Goal: Entertainment & Leisure: Browse casually

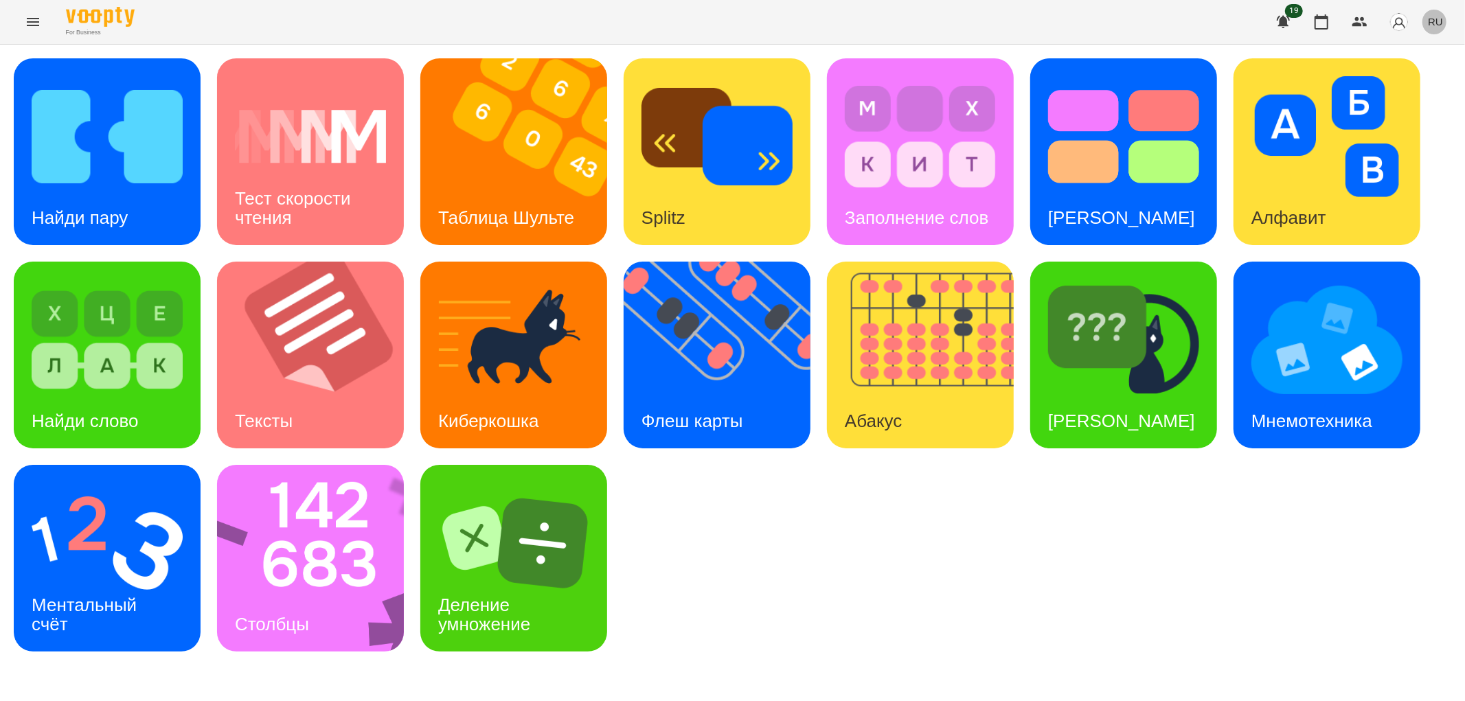
click at [1443, 17] on span "RU" at bounding box center [1435, 21] width 15 height 14
click at [1425, 81] on div "Українська" at bounding box center [1410, 77] width 70 height 25
click at [313, 569] on img at bounding box center [319, 558] width 205 height 187
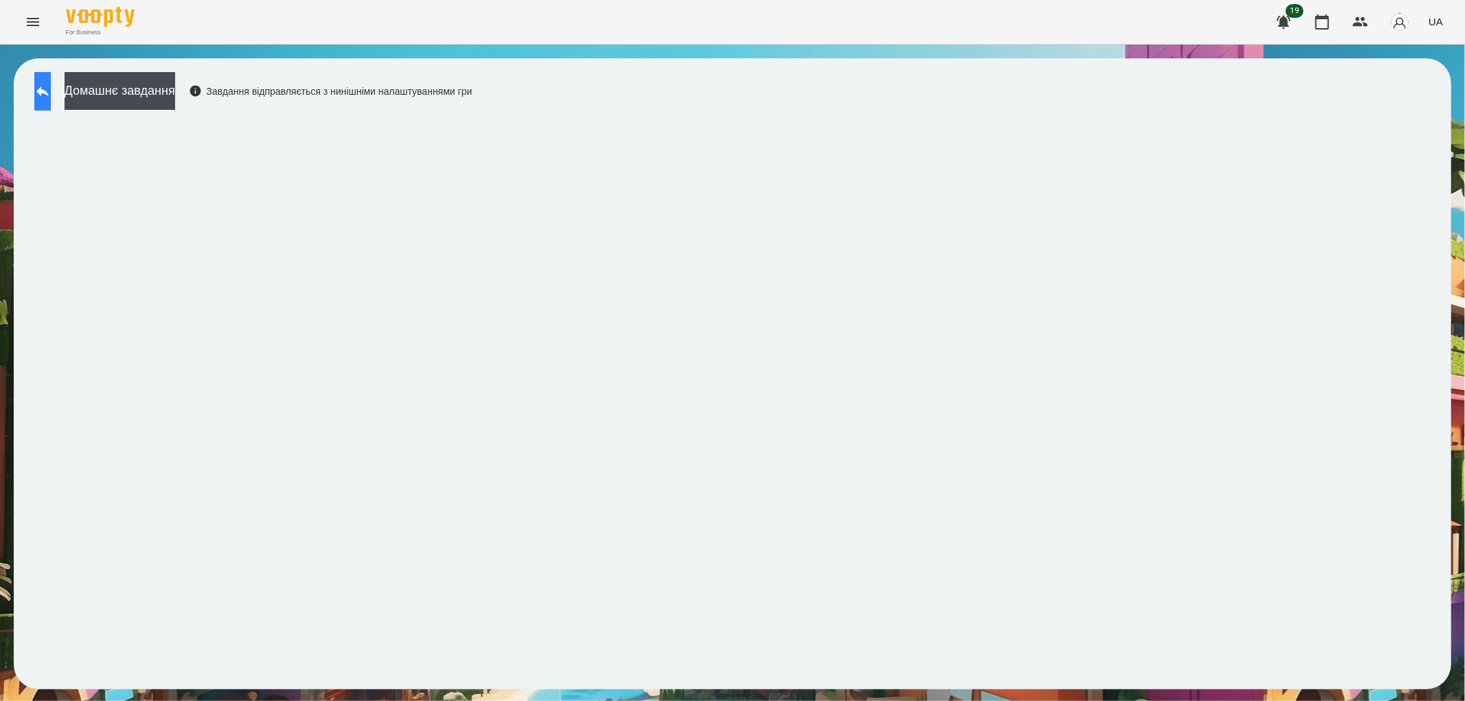
click at [46, 83] on button at bounding box center [42, 91] width 16 height 38
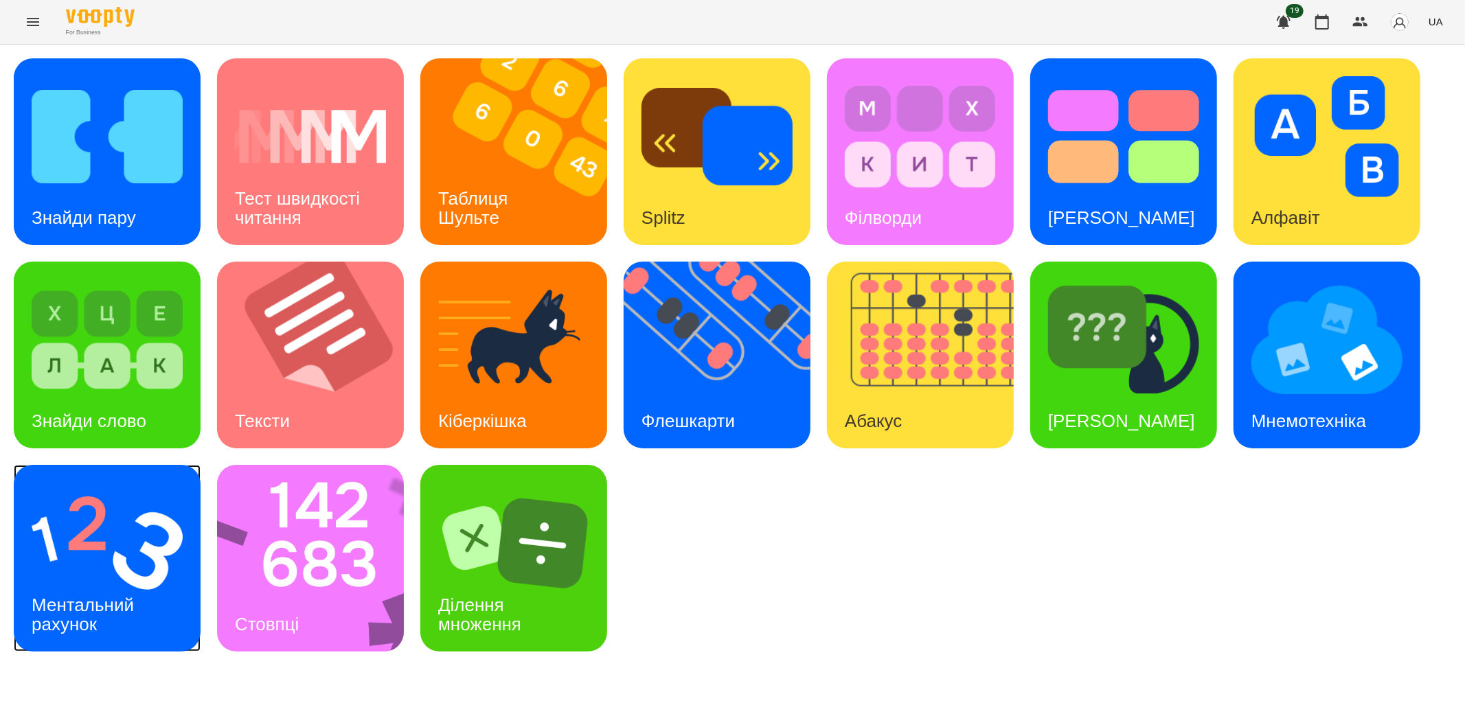
click at [153, 571] on img at bounding box center [107, 543] width 151 height 121
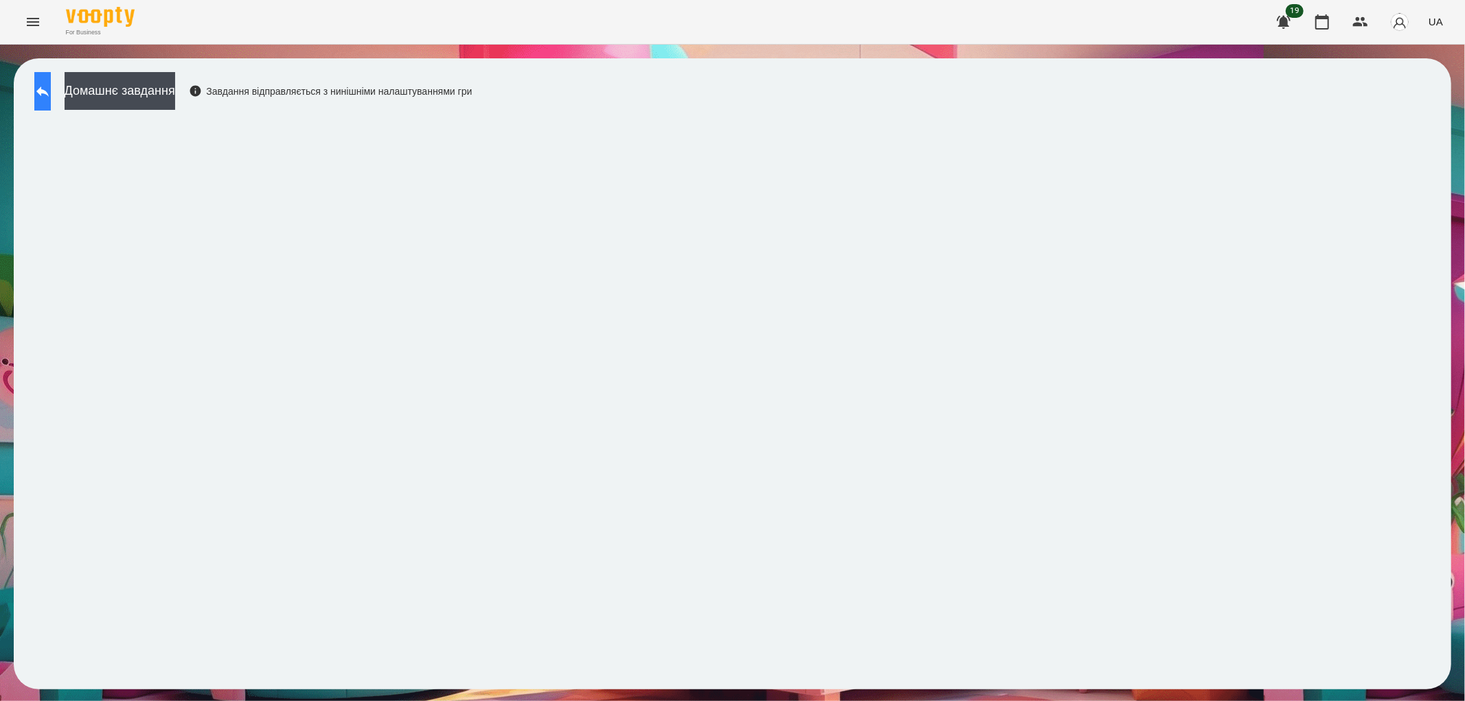
click at [41, 93] on button at bounding box center [42, 91] width 16 height 38
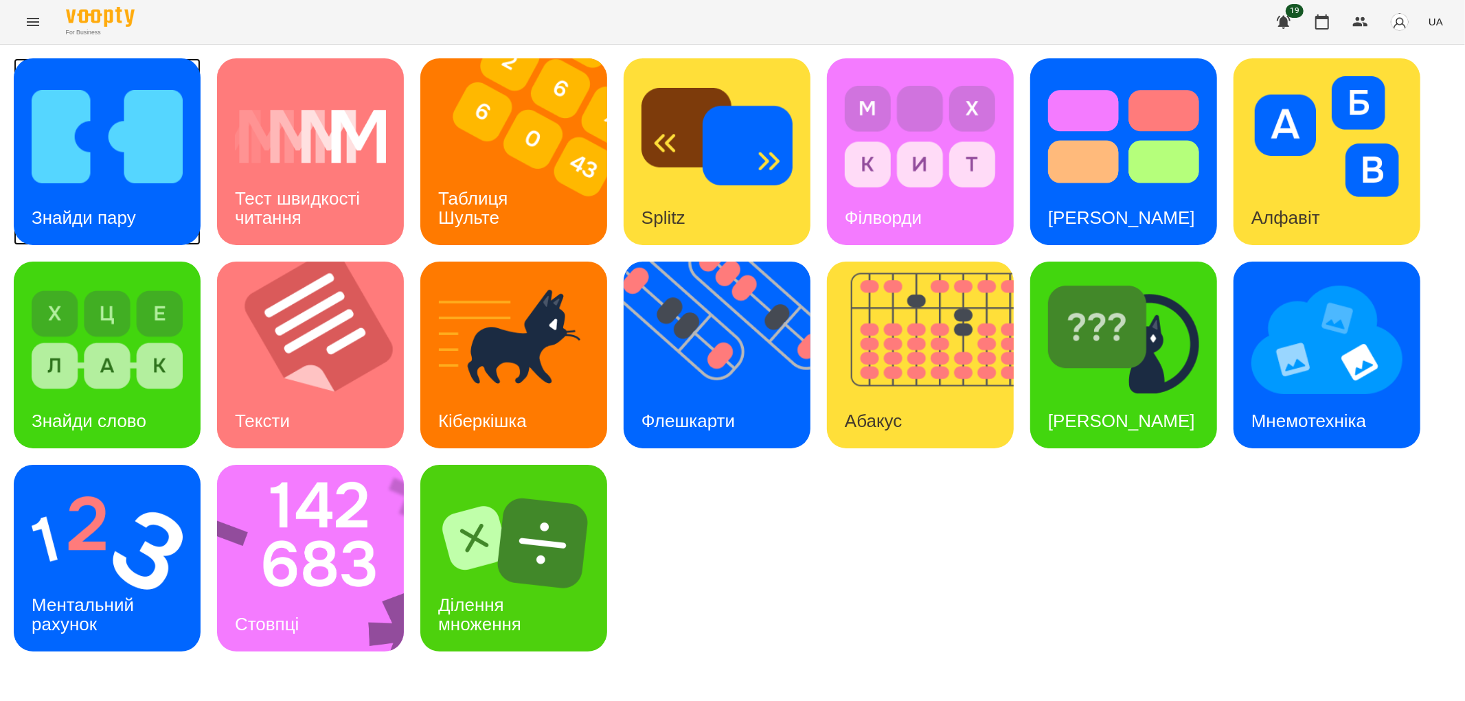
click at [100, 194] on div "Знайди пару" at bounding box center [84, 218] width 140 height 54
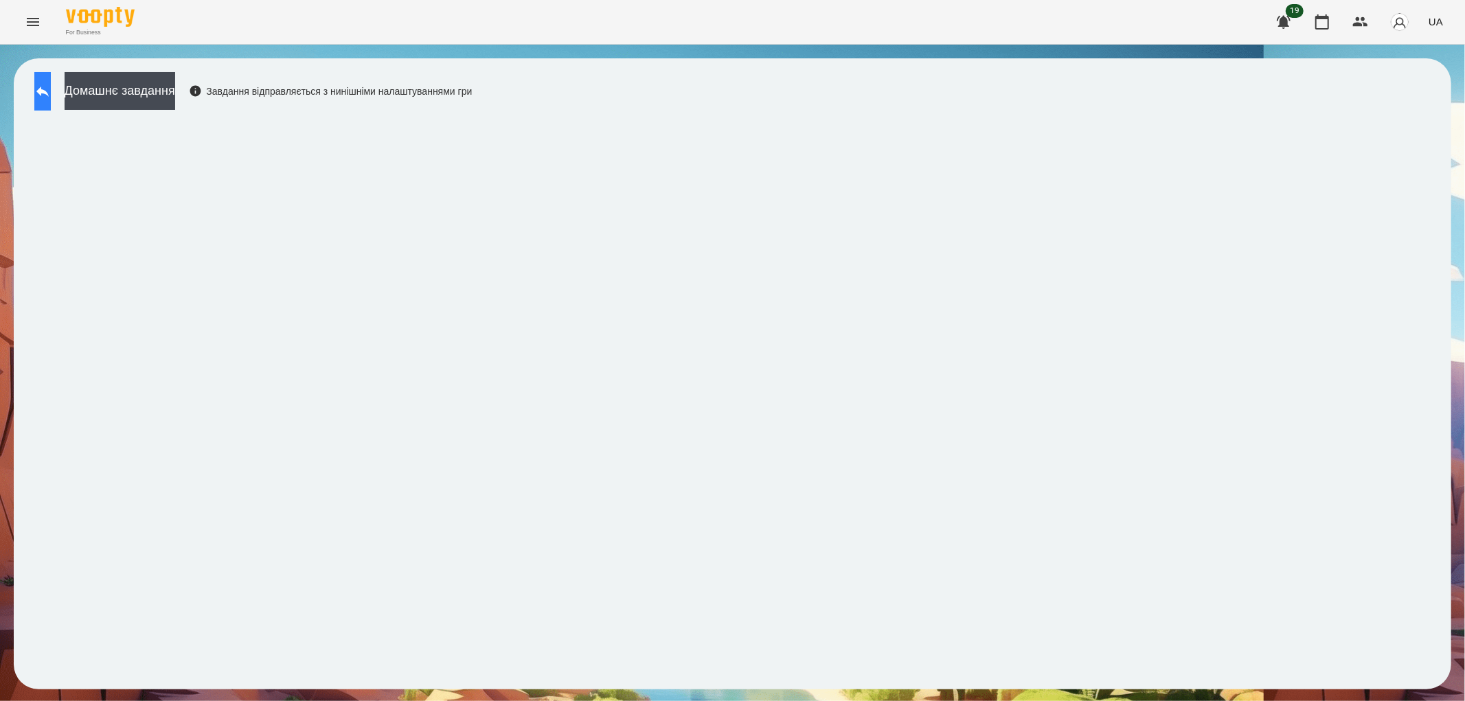
click at [49, 89] on icon at bounding box center [42, 91] width 16 height 16
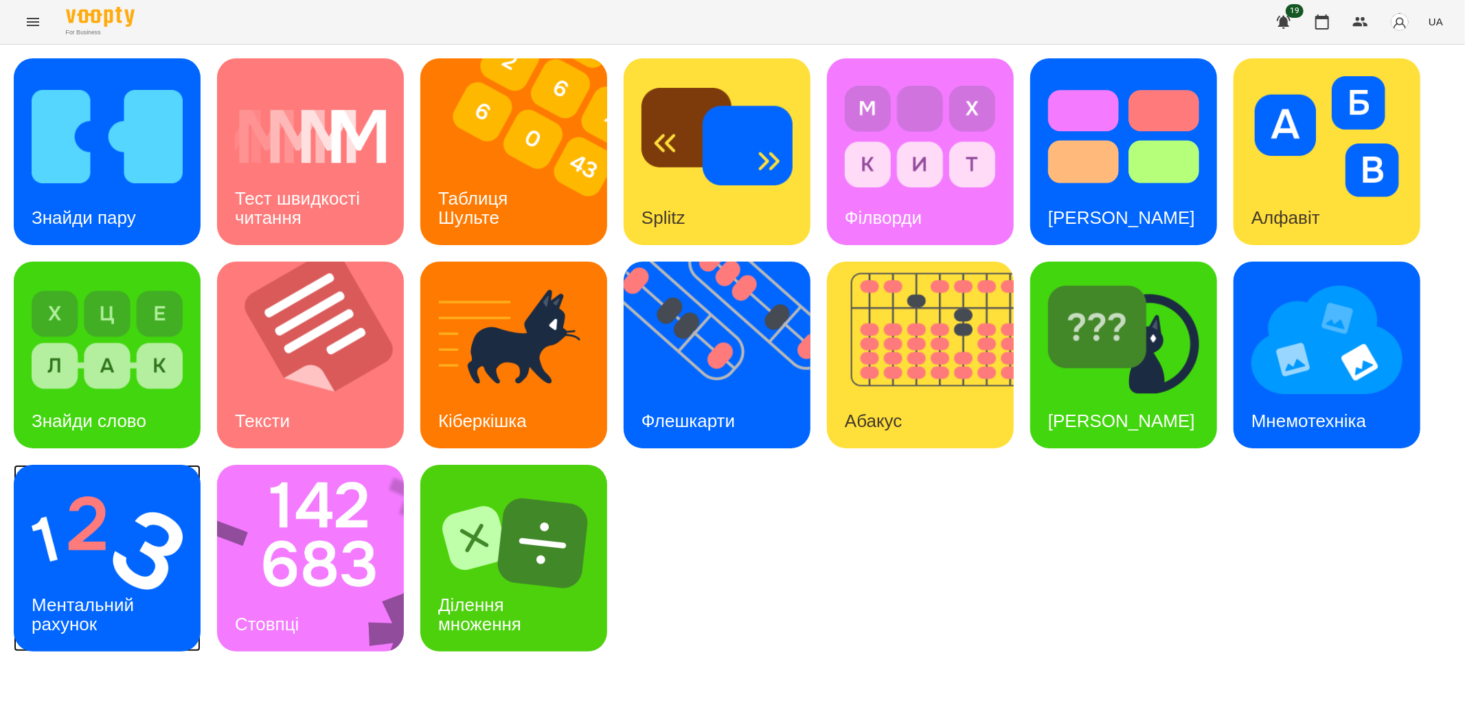
click at [74, 603] on h3 "Ментальний рахунок" at bounding box center [85, 614] width 107 height 39
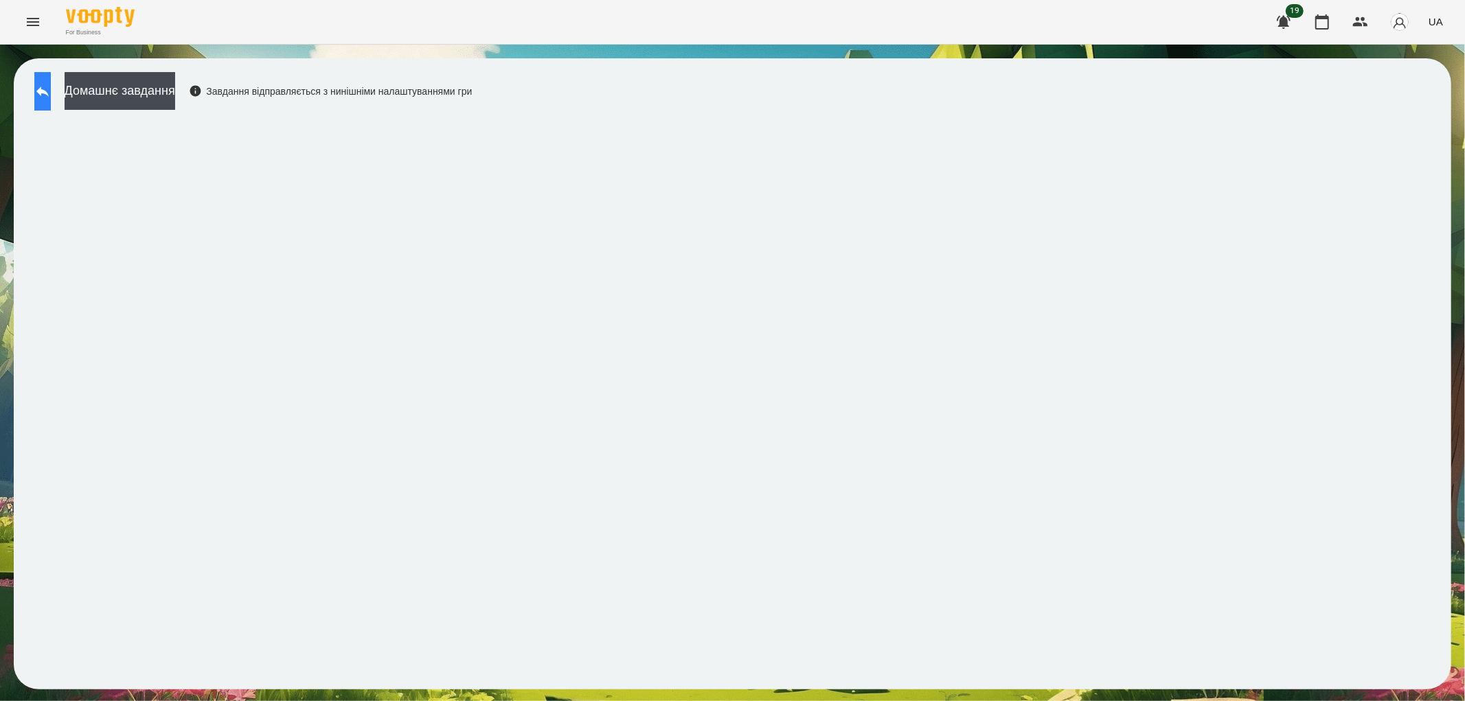
click at [49, 91] on icon at bounding box center [42, 92] width 12 height 10
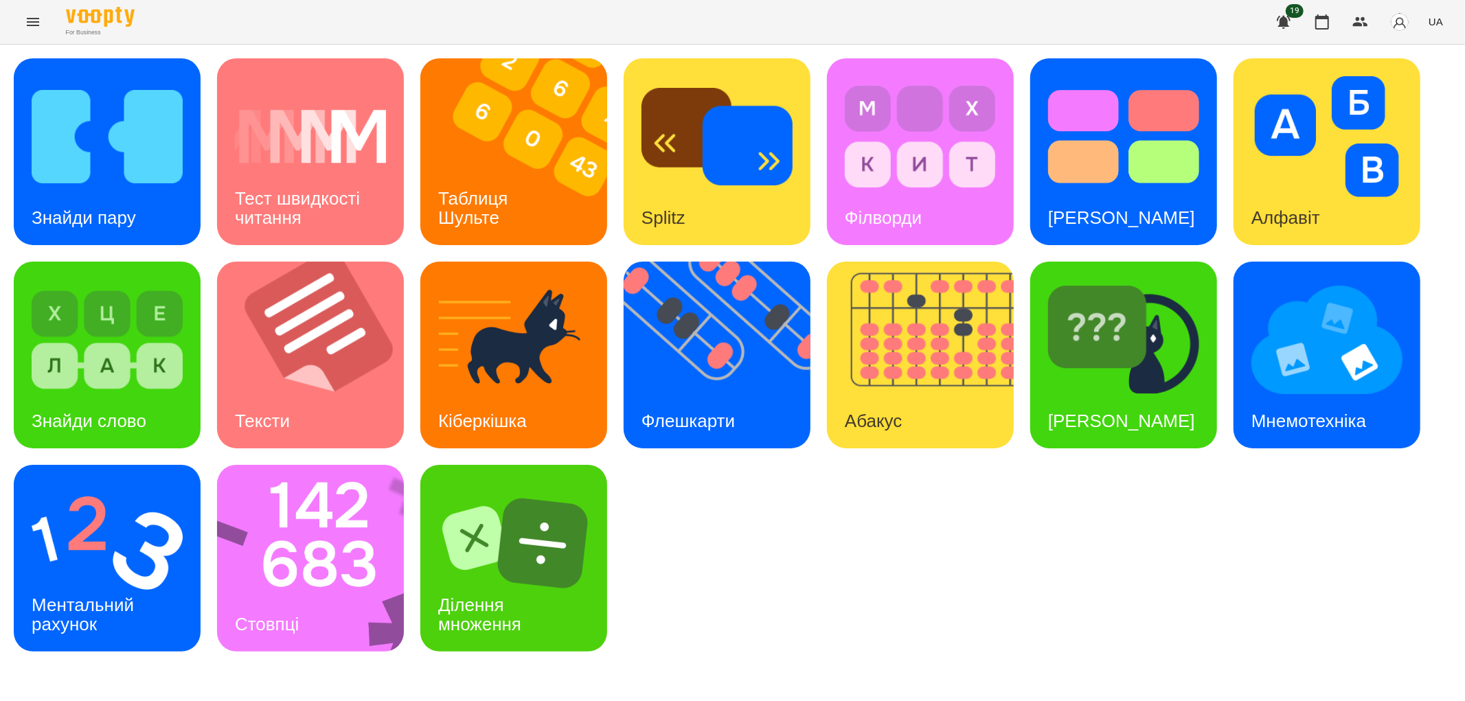
click at [36, 19] on icon "Menu" at bounding box center [33, 22] width 16 height 16
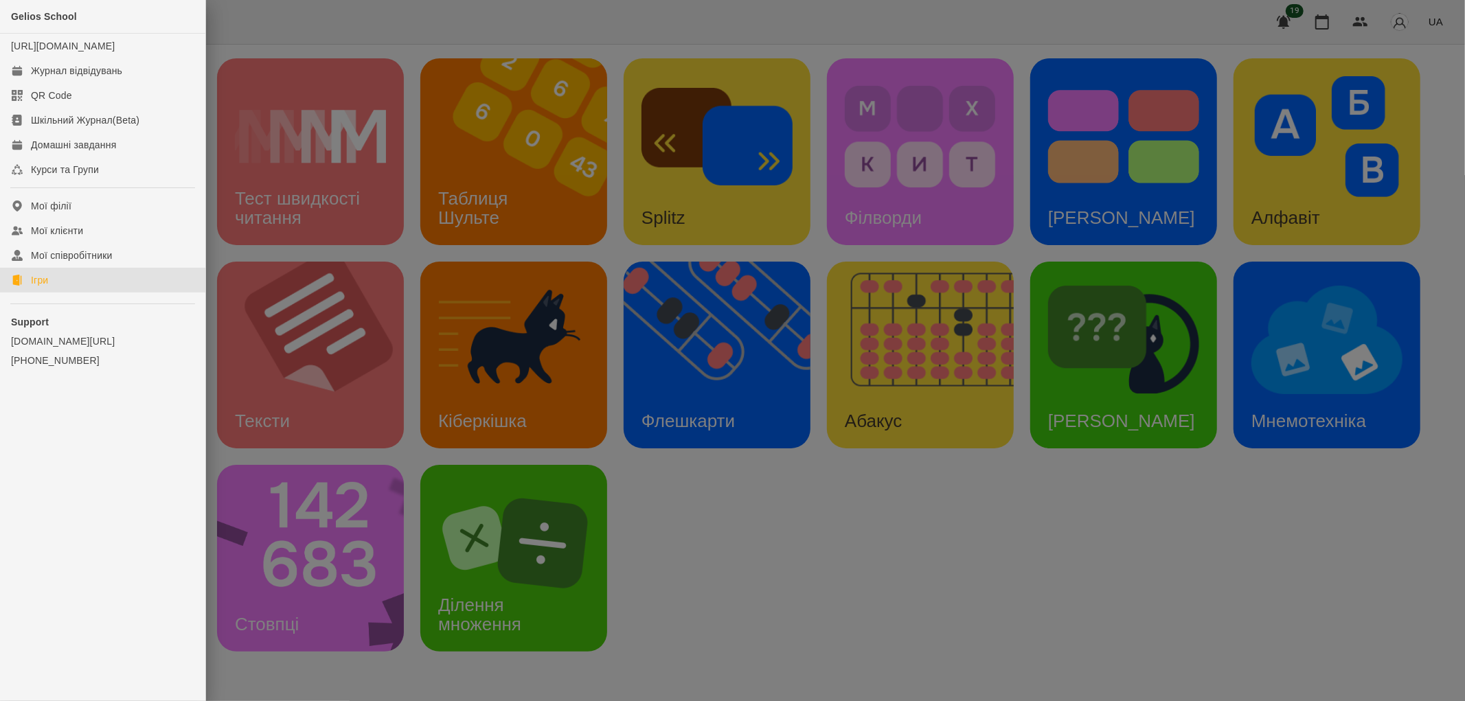
click at [820, 543] on div at bounding box center [732, 350] width 1465 height 701
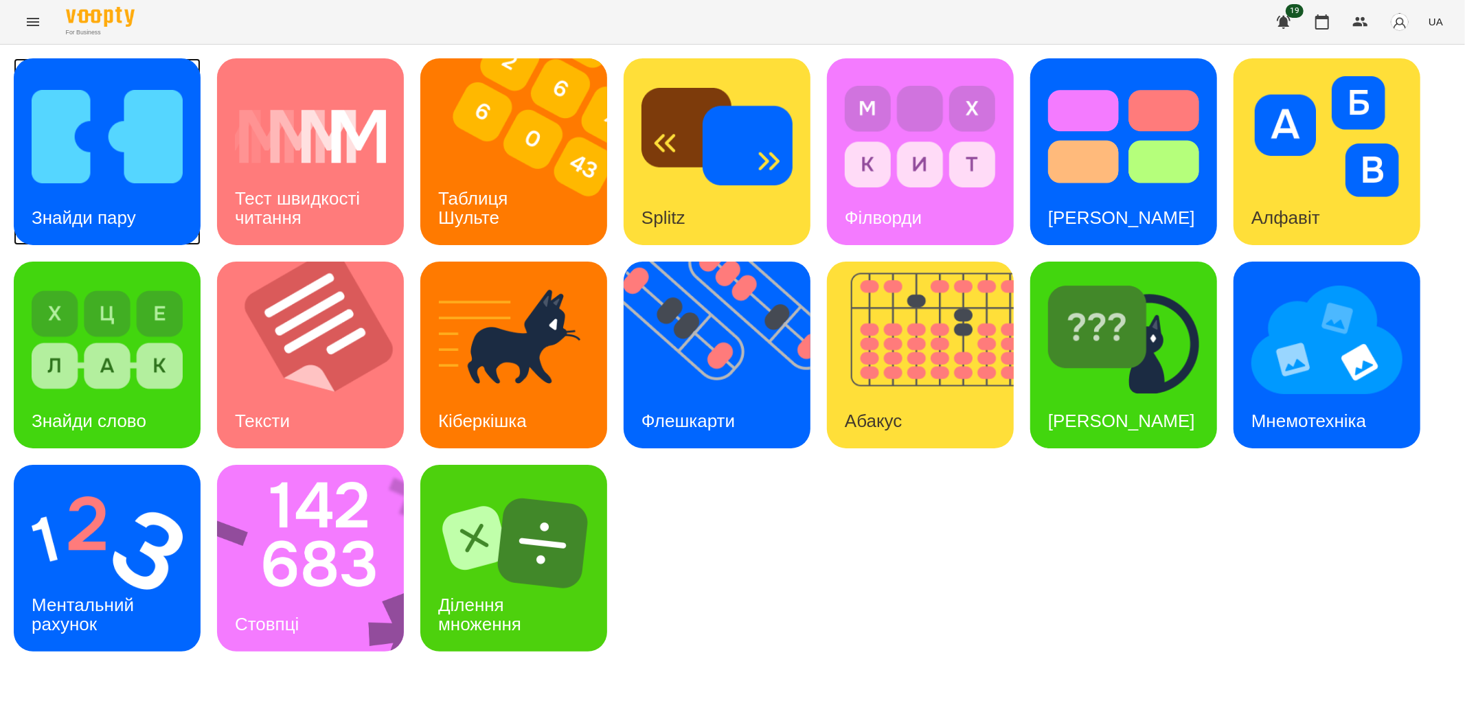
click at [91, 186] on img at bounding box center [107, 136] width 151 height 121
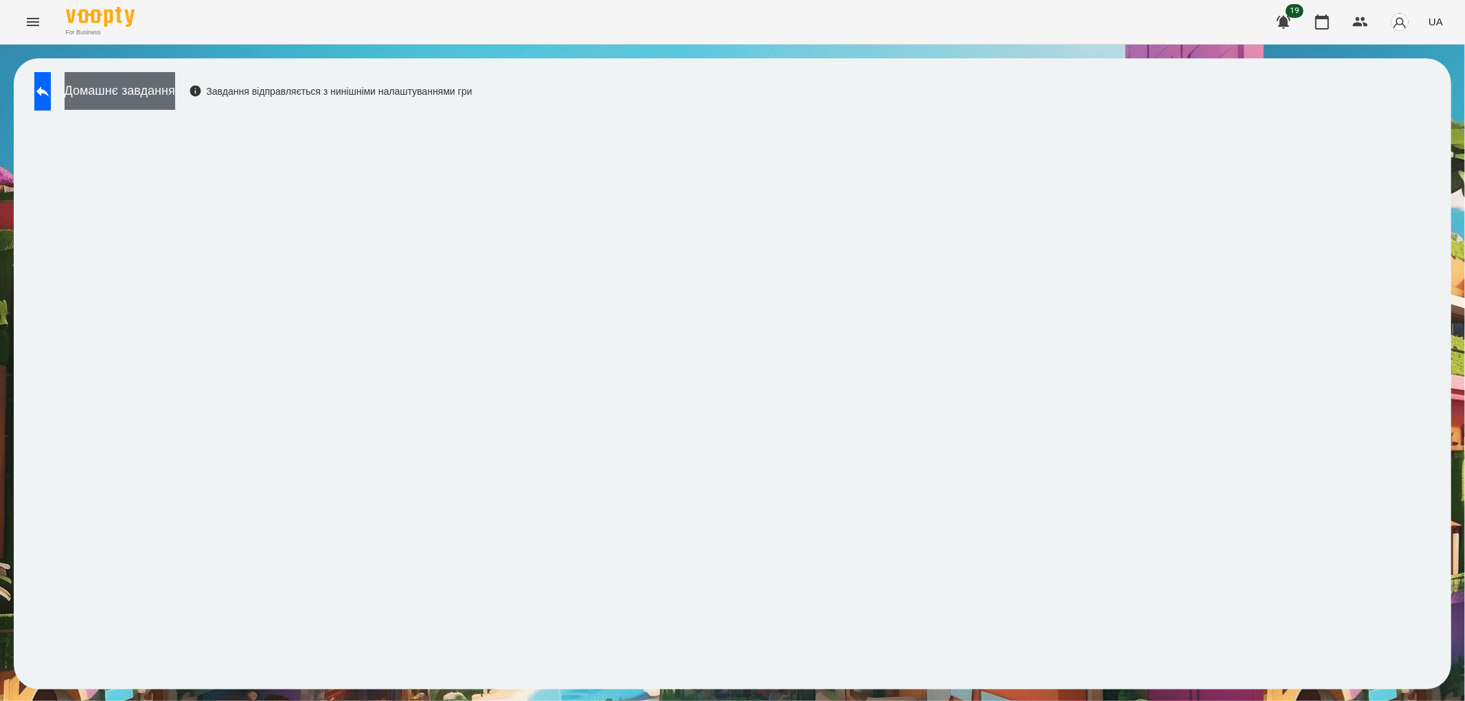
click at [168, 86] on button "Домашнє завдання" at bounding box center [120, 91] width 111 height 38
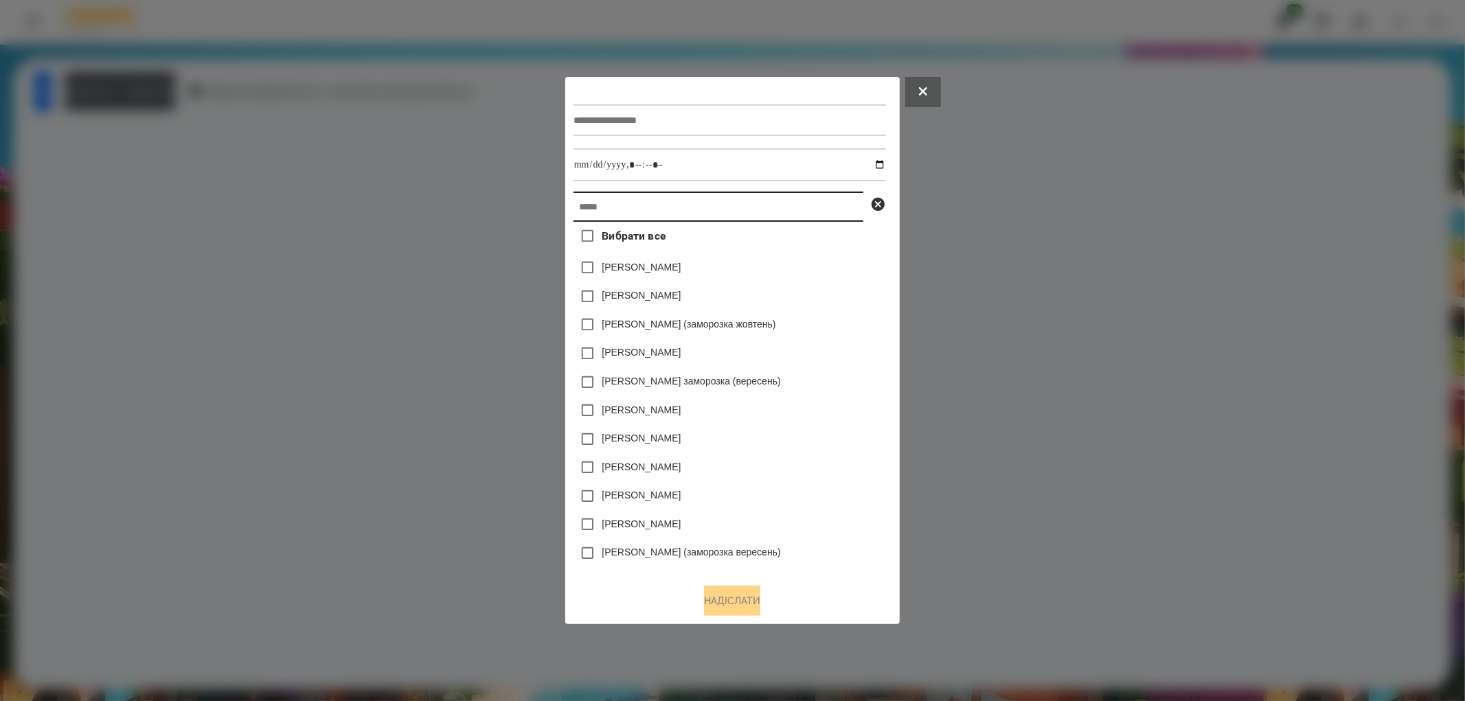
click at [607, 218] on input "text" at bounding box center [719, 207] width 290 height 30
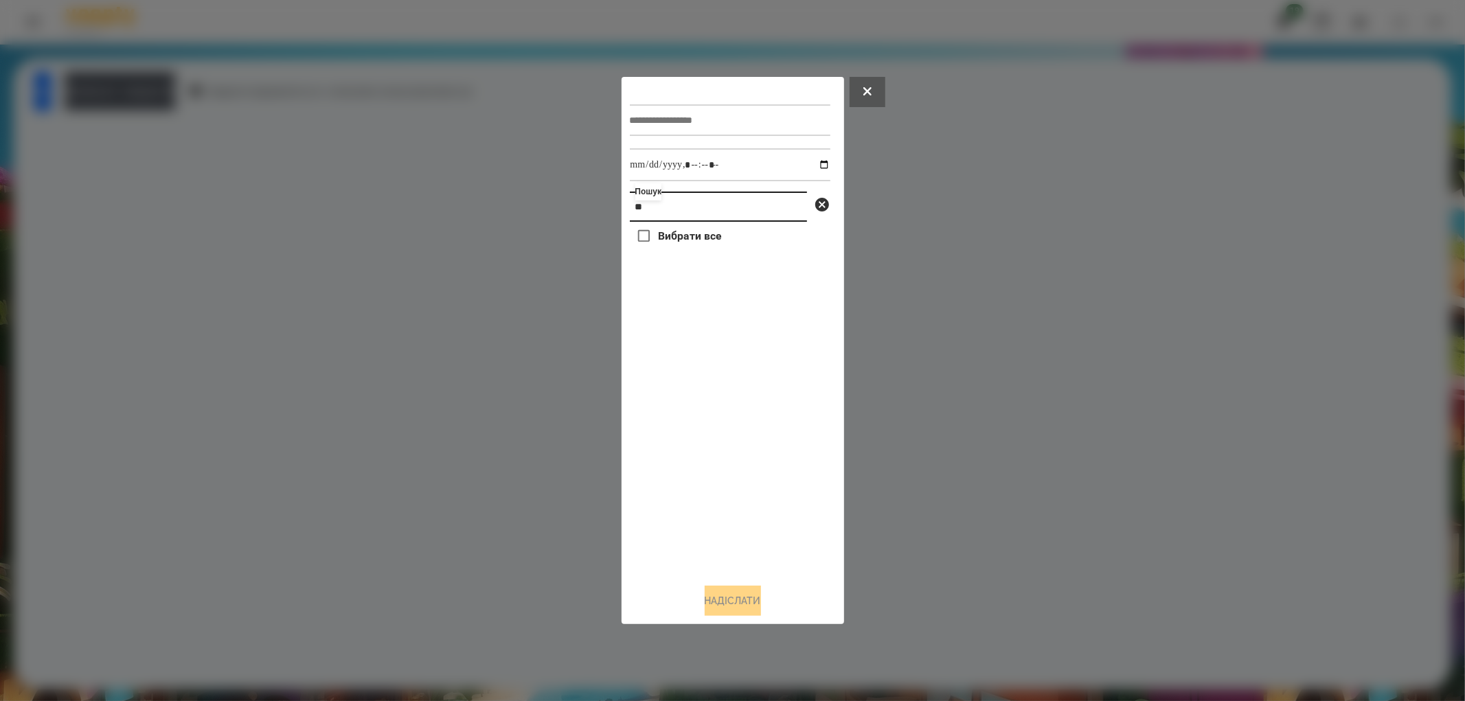
type input "*"
type input "*******"
click at [293, 351] on div at bounding box center [732, 350] width 1465 height 701
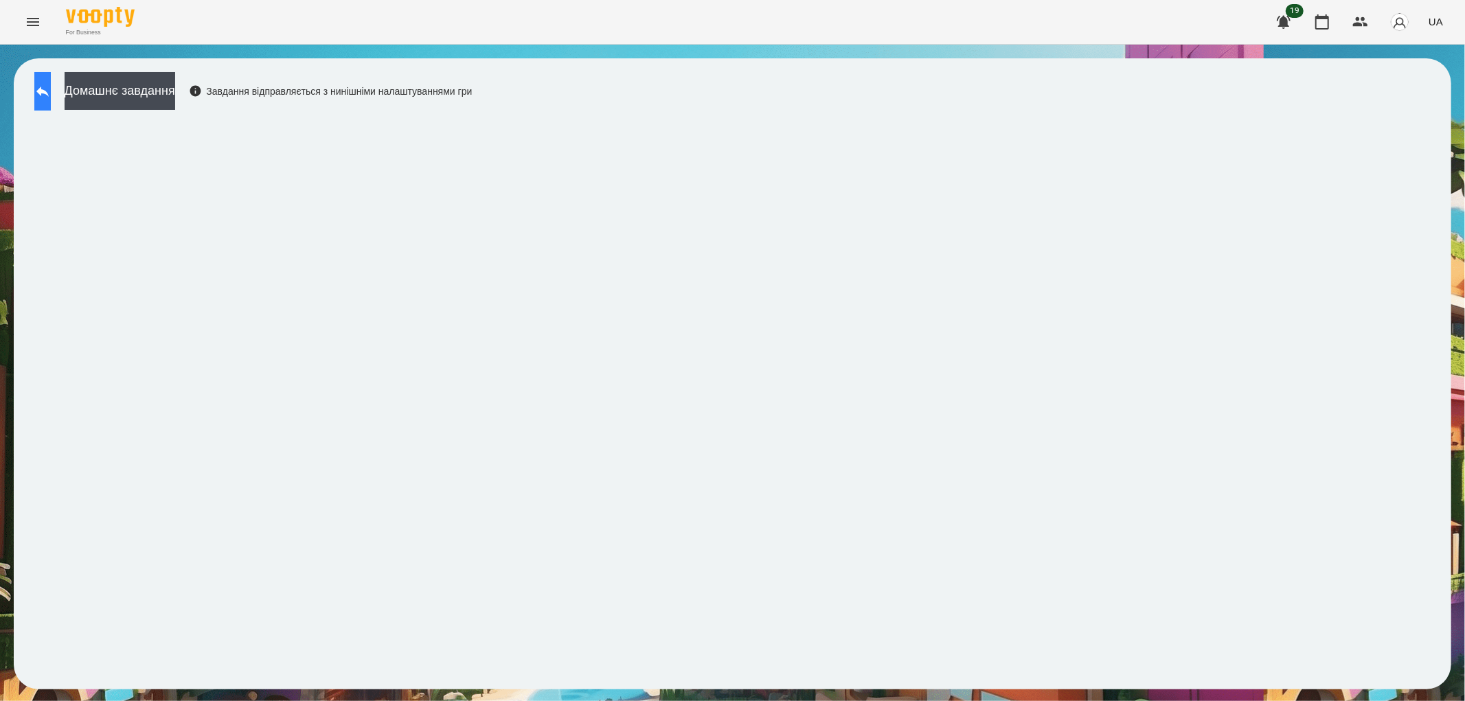
click at [51, 97] on icon at bounding box center [42, 91] width 16 height 16
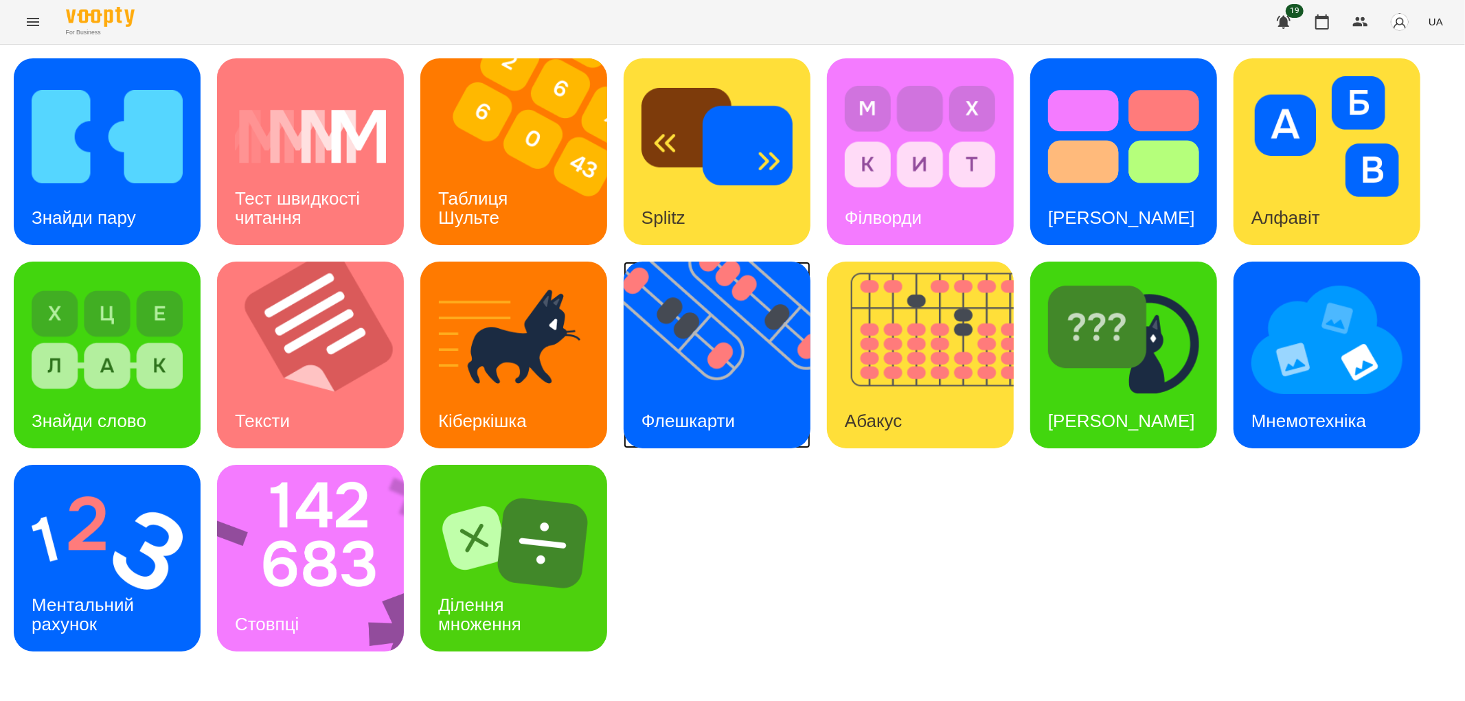
click at [710, 399] on div "Флешкарти" at bounding box center [688, 421] width 129 height 54
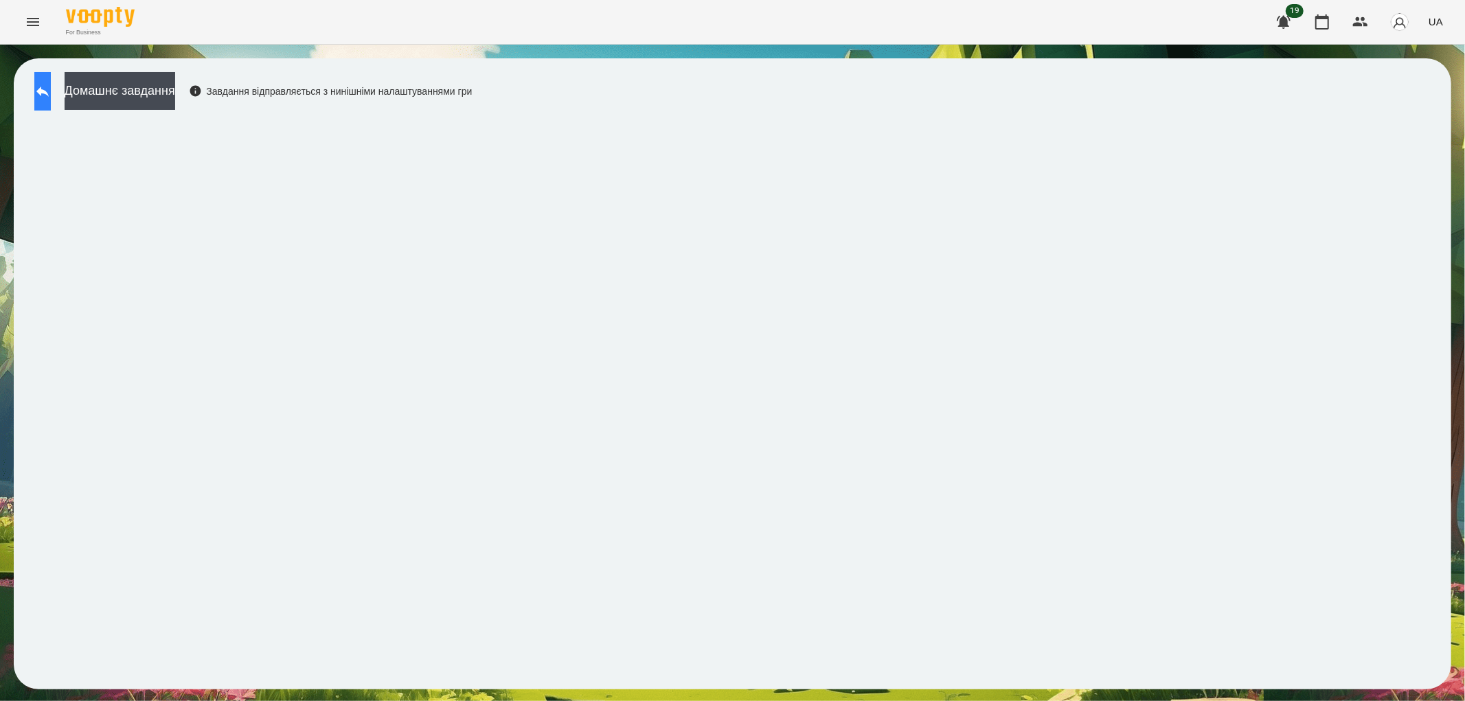
click at [51, 95] on icon at bounding box center [42, 91] width 16 height 16
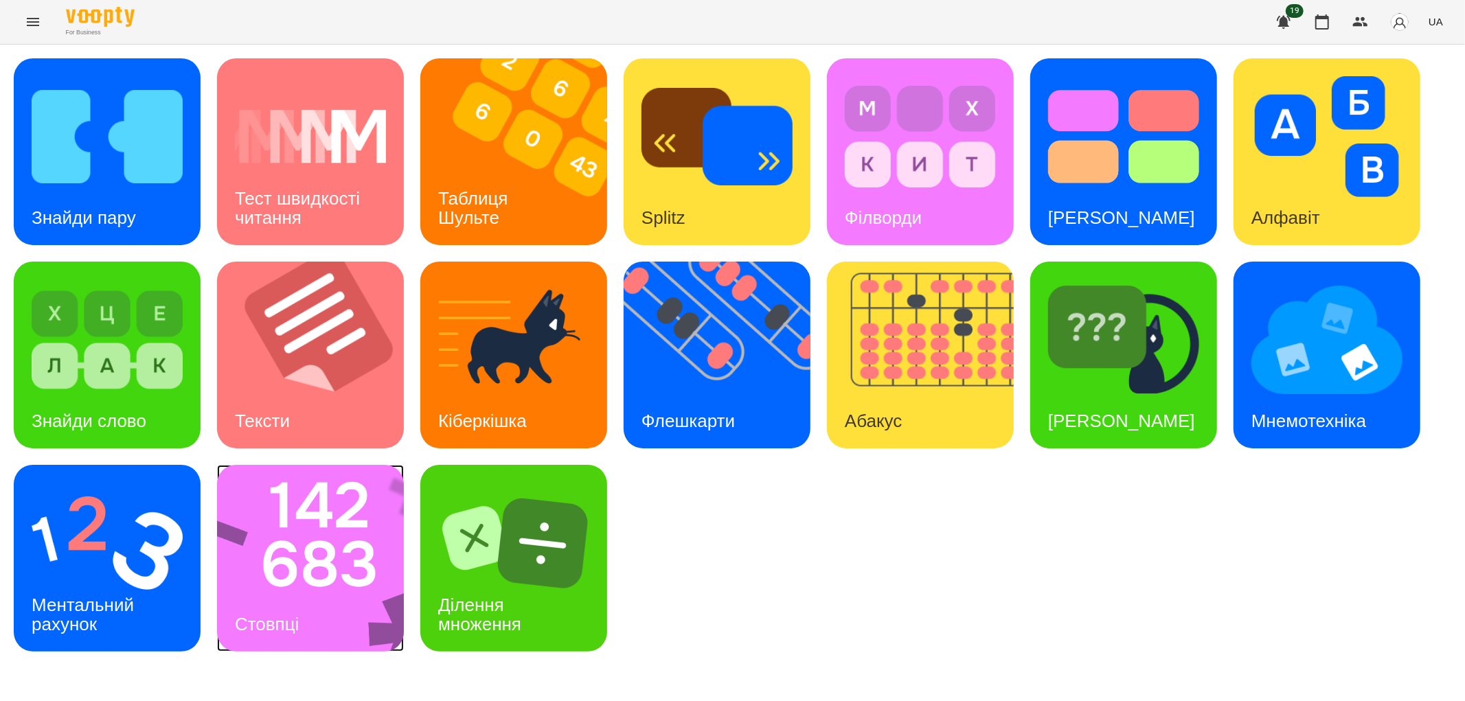
click at [264, 581] on img at bounding box center [319, 558] width 205 height 187
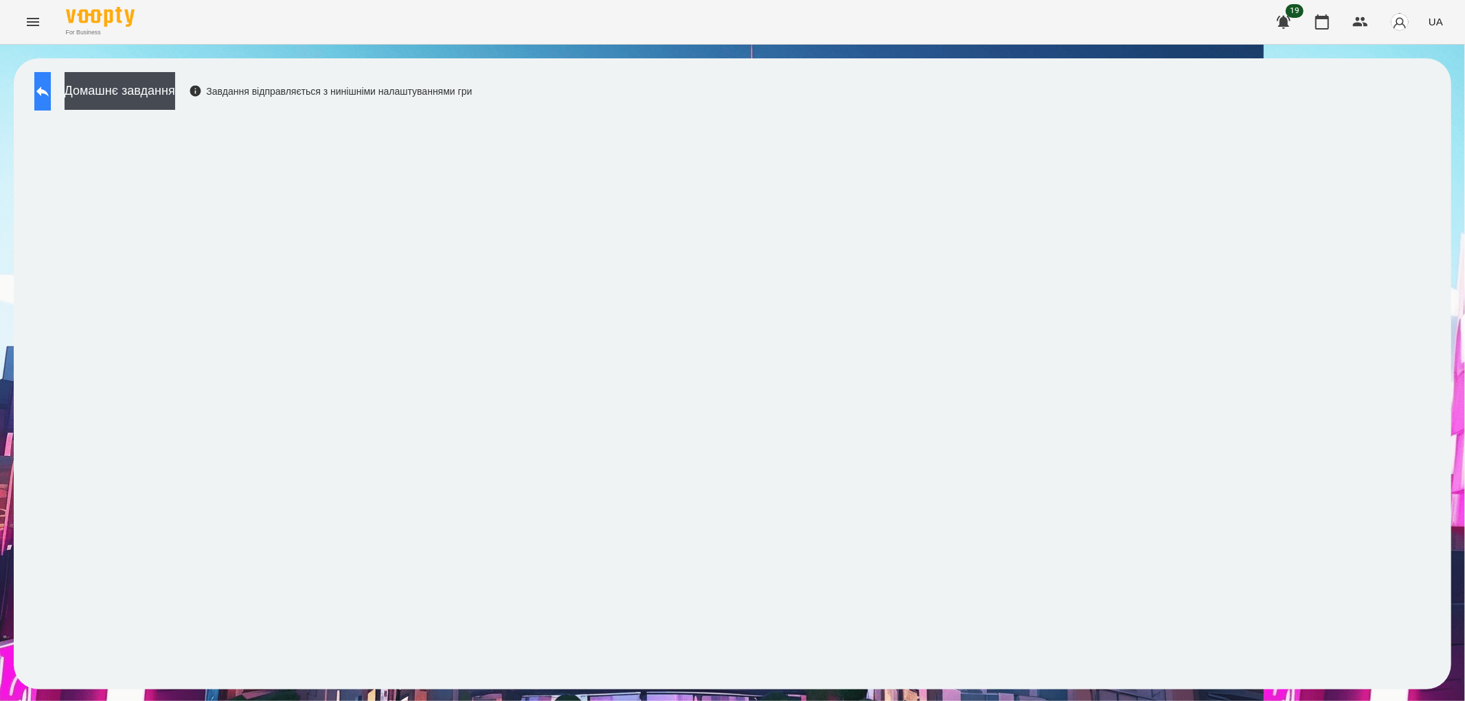
click at [51, 87] on icon at bounding box center [42, 91] width 16 height 16
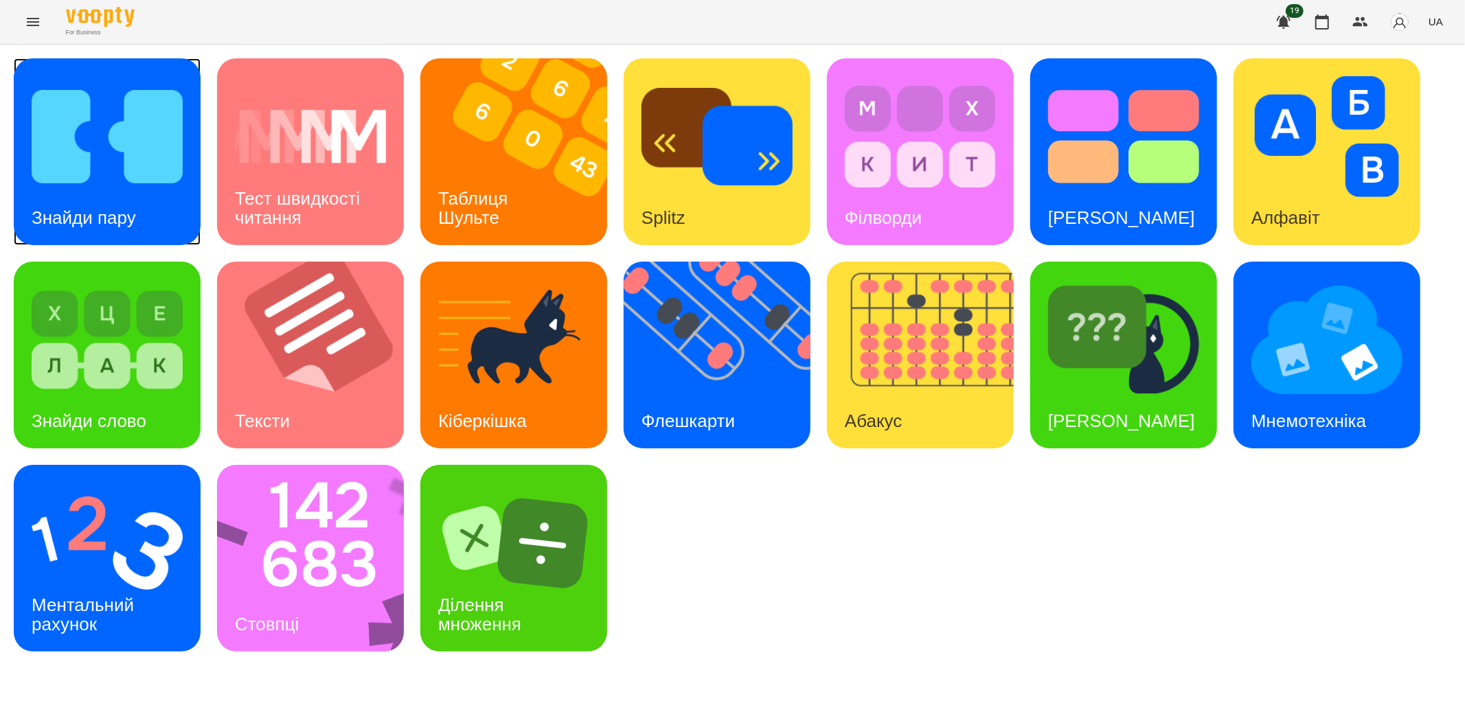
click at [77, 191] on div "Знайди пару" at bounding box center [84, 218] width 140 height 54
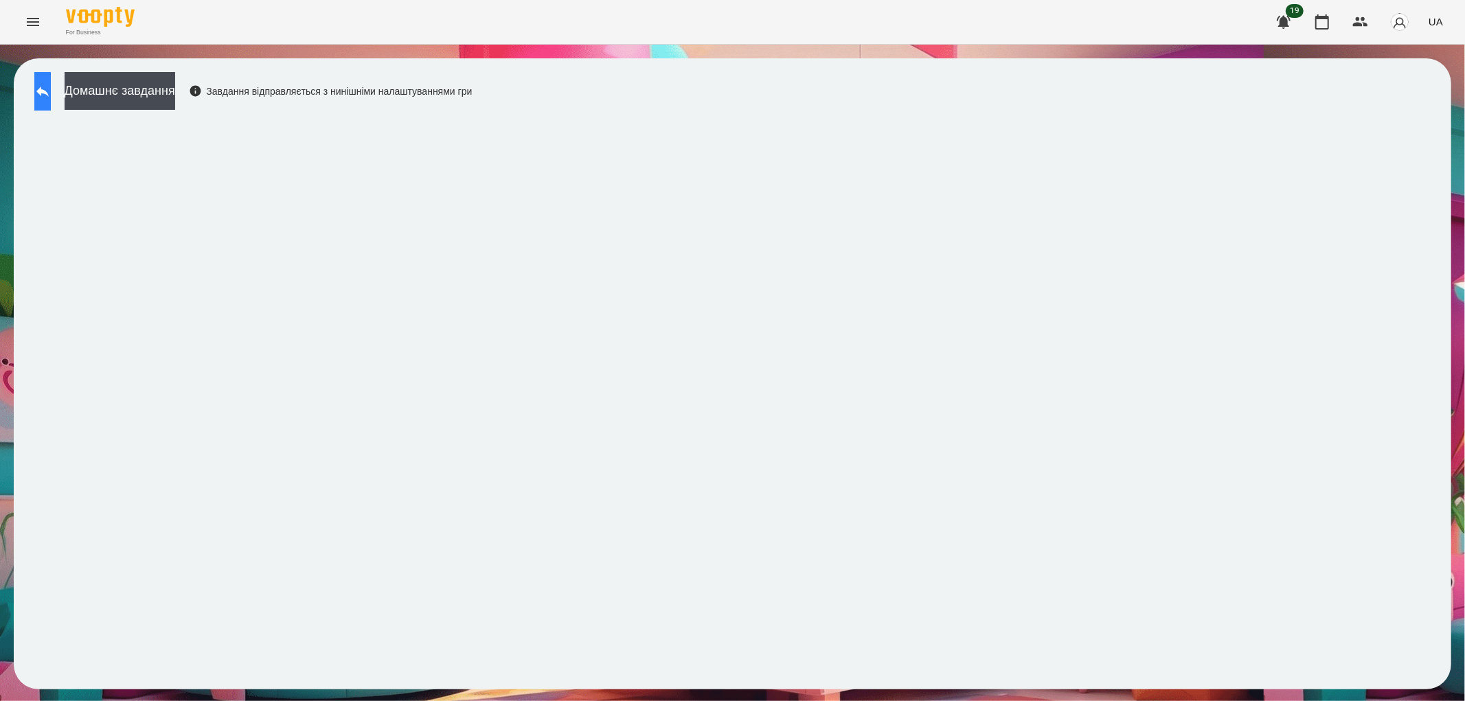
click at [51, 98] on icon at bounding box center [42, 91] width 16 height 16
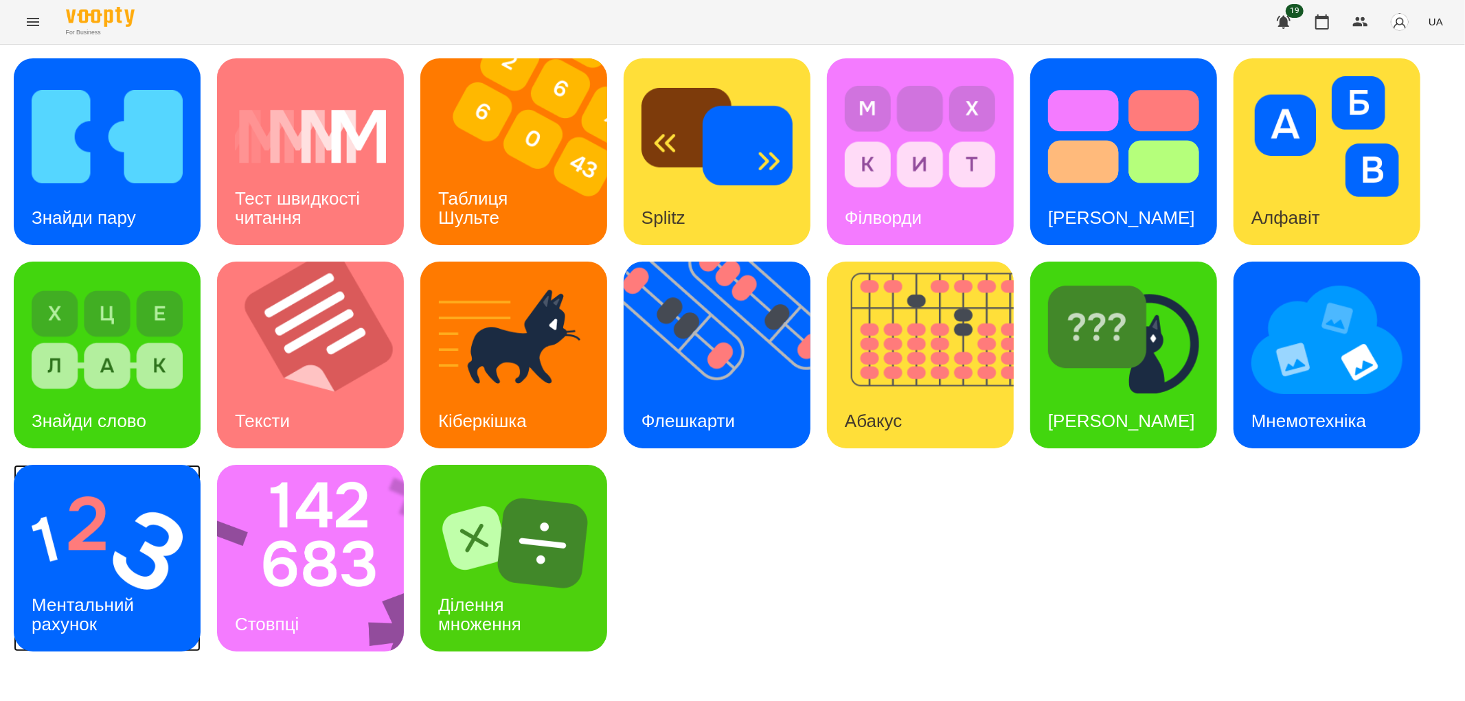
click at [113, 552] on img at bounding box center [107, 543] width 151 height 121
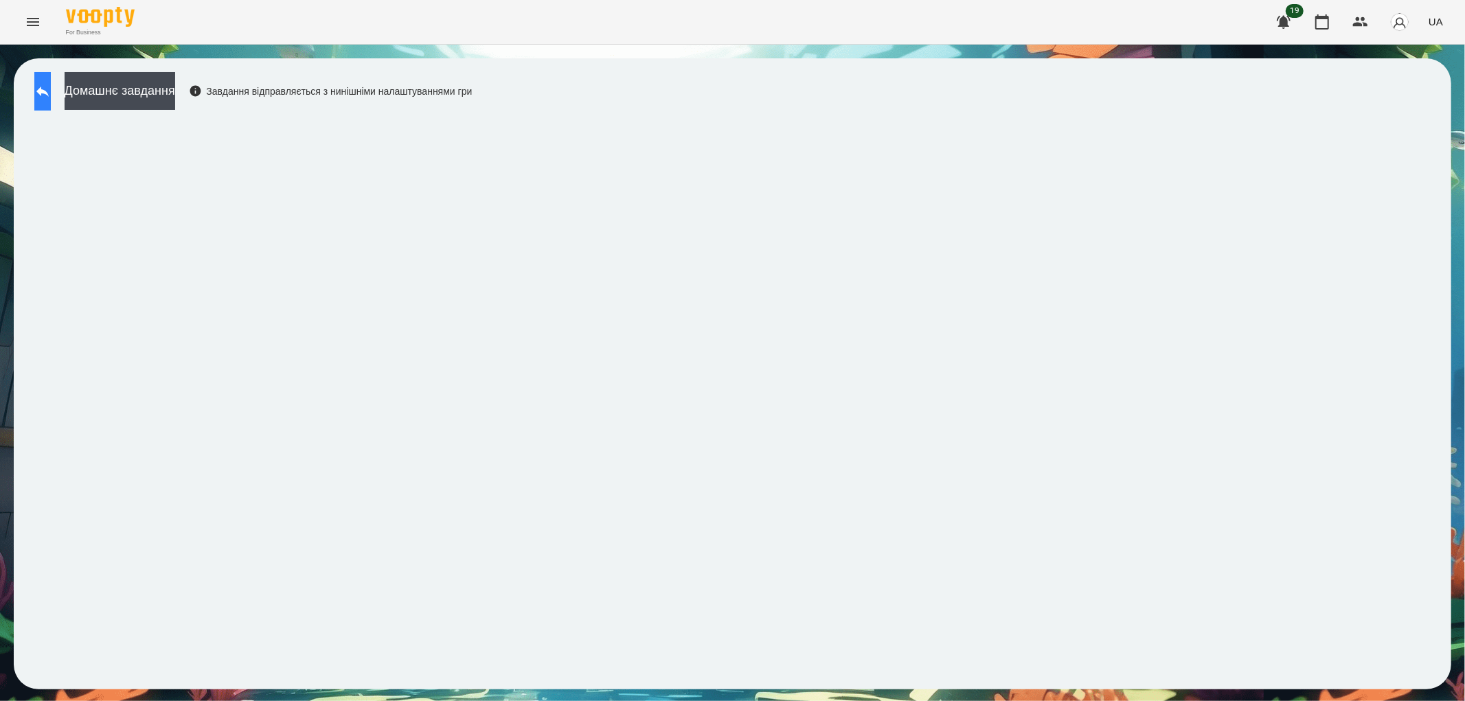
click at [49, 93] on icon at bounding box center [42, 91] width 16 height 16
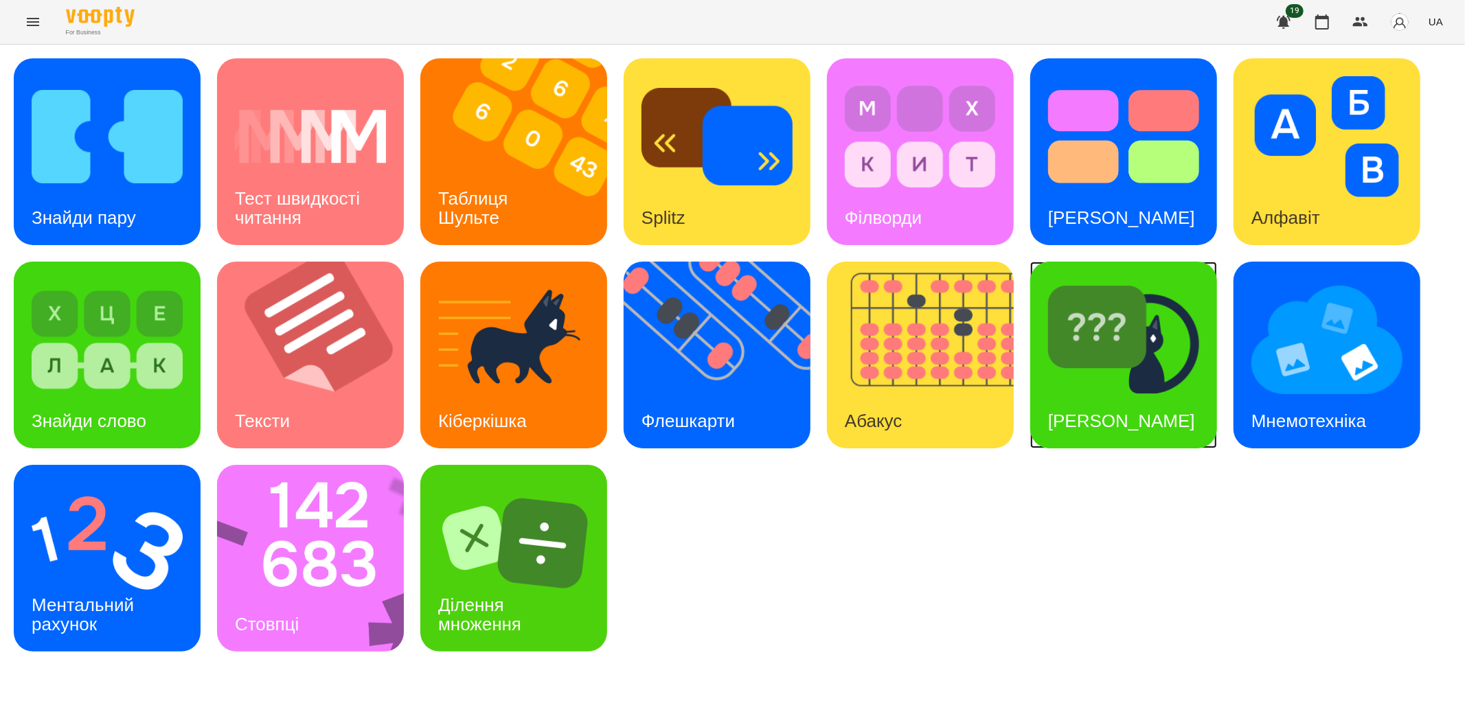
click at [1059, 357] on img at bounding box center [1123, 340] width 151 height 121
